Goal: Information Seeking & Learning: Learn about a topic

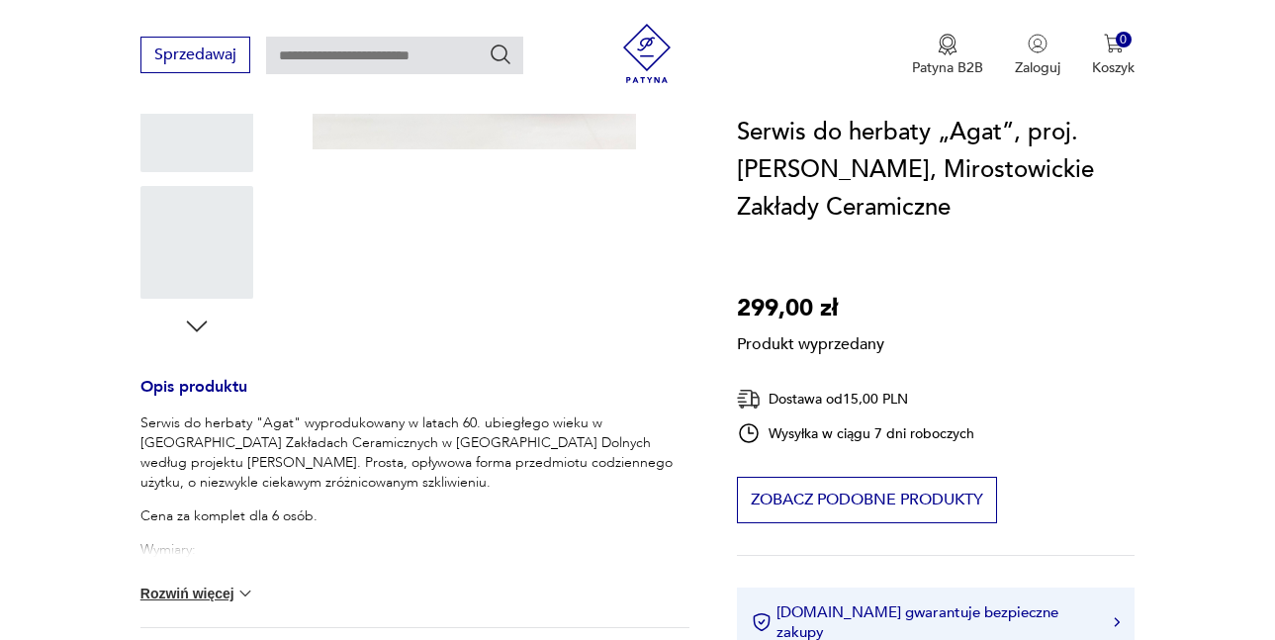
scroll to position [593, 0]
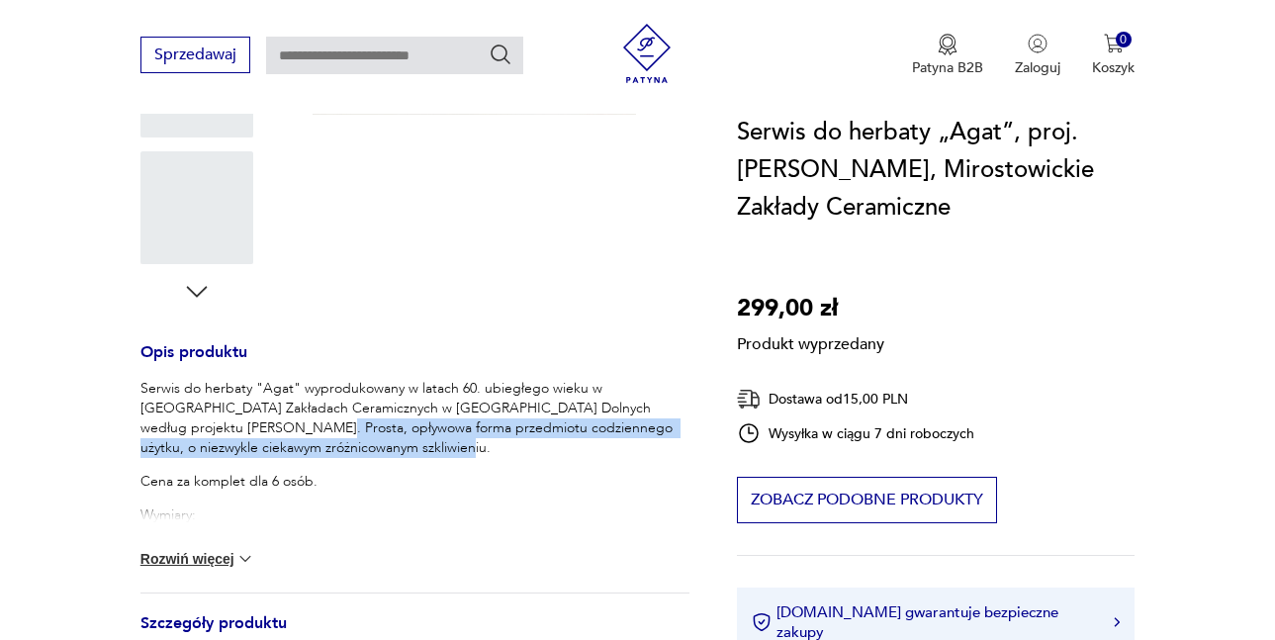
drag, startPoint x: 691, startPoint y: 406, endPoint x: 692, endPoint y: 448, distance: 41.5
click at [689, 448] on p "Serwis do herbaty "Agat" wyprodukowany w latach 60. ubiegłego wieku w [GEOGRAPH…" at bounding box center [414, 418] width 549 height 79
copy p "rosta, opływowa forma przedmiotu codziennego użytku, o niezwykle ciekawym zróżn…"
click at [209, 567] on button "Rozwiń więcej" at bounding box center [197, 559] width 115 height 20
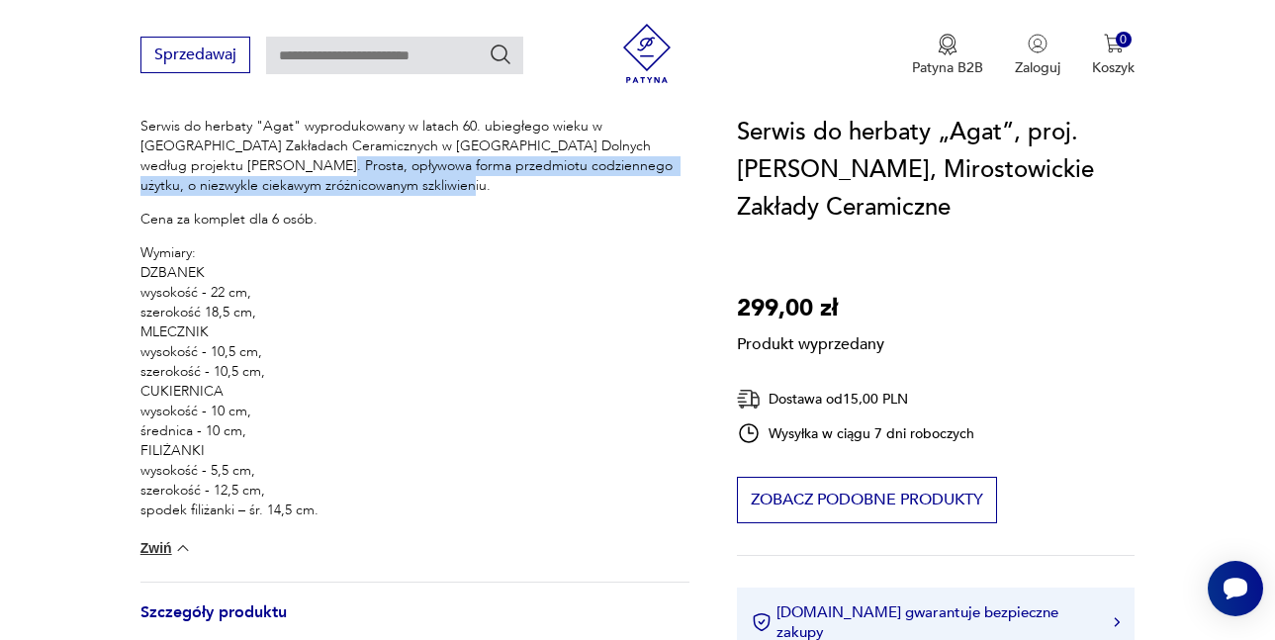
scroll to position [890, 0]
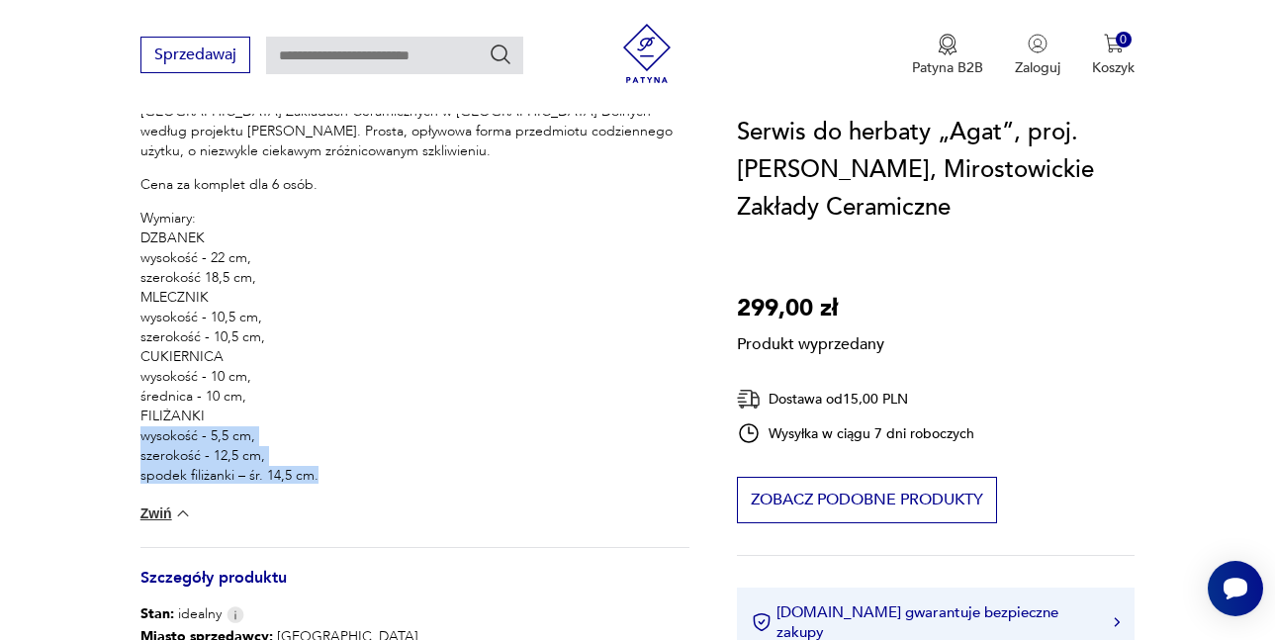
drag, startPoint x: 142, startPoint y: 432, endPoint x: 317, endPoint y: 472, distance: 179.4
click at [317, 472] on p "Wymiary: DZBANEK wysokość - 22 cm, szerokość 18,5 cm, MLECZNIK wysokość - 10,5 …" at bounding box center [414, 347] width 549 height 277
copy p "wysokość - 5,5 cm, szerokość - 12,5 cm, spodek filiżanki – śr. 14,5 cm."
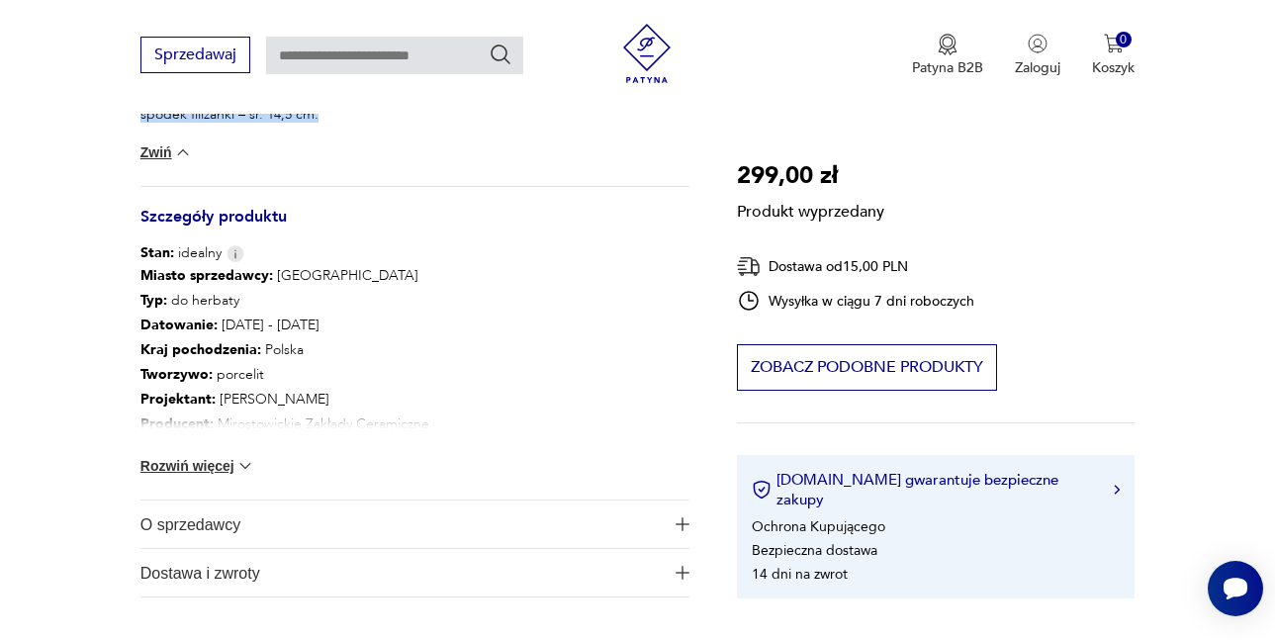
scroll to position [1286, 0]
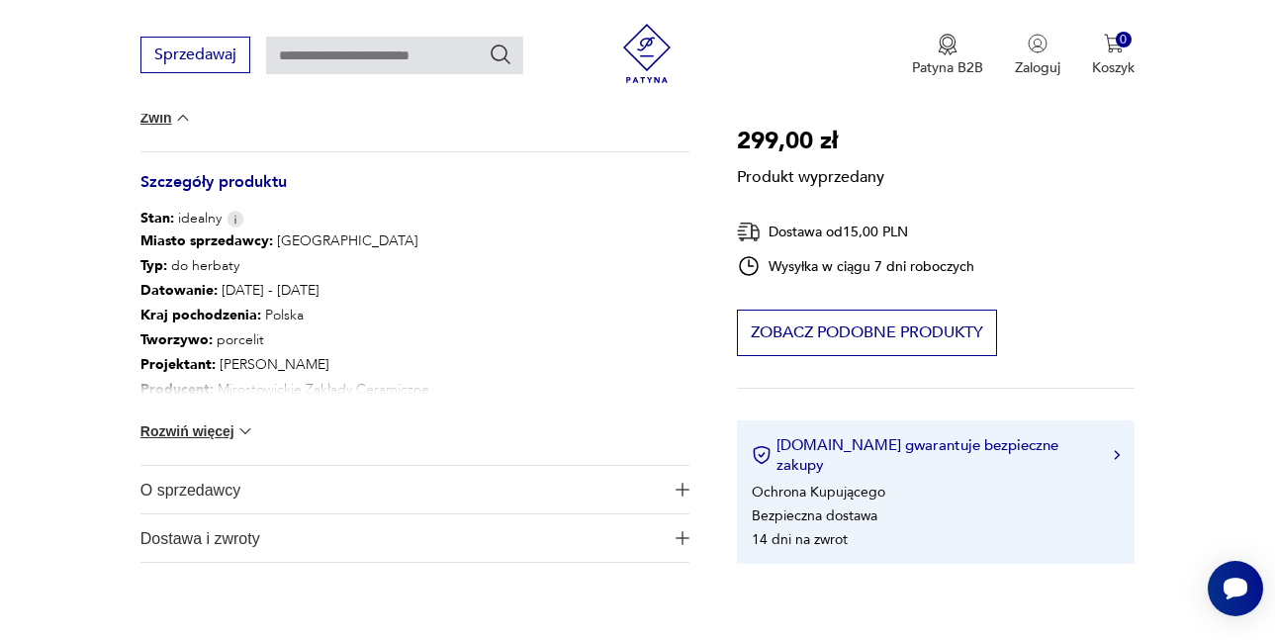
click at [190, 436] on button "Rozwiń więcej" at bounding box center [197, 431] width 115 height 20
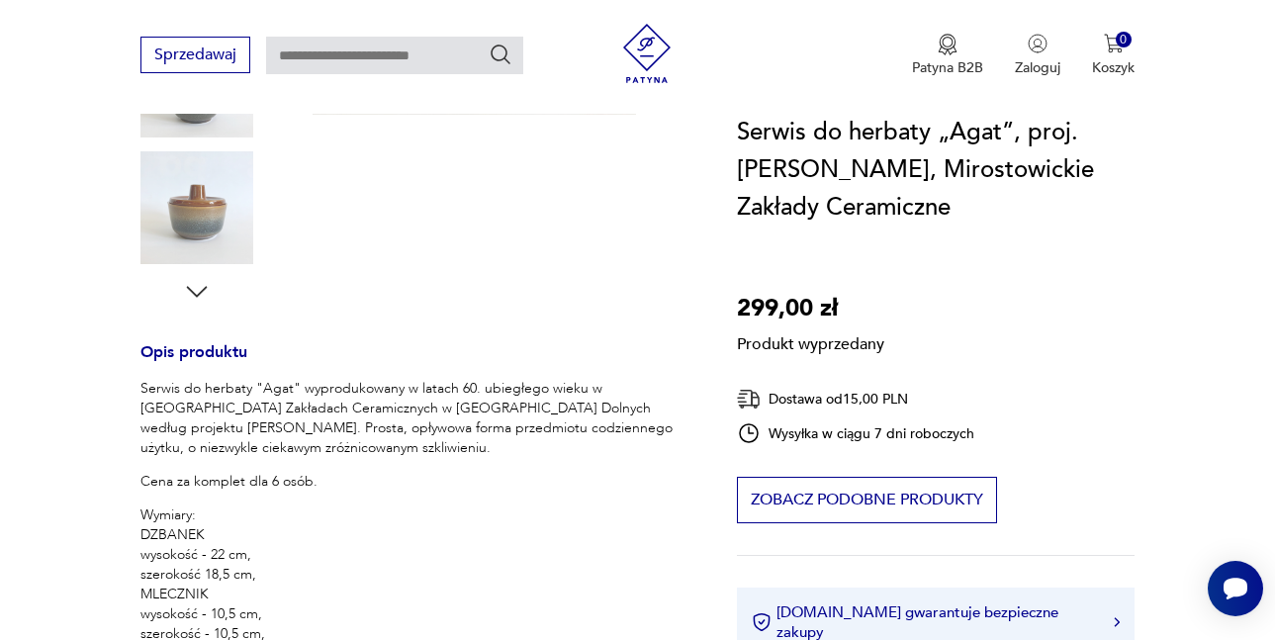
scroll to position [0, 0]
